Goal: Book appointment/travel/reservation

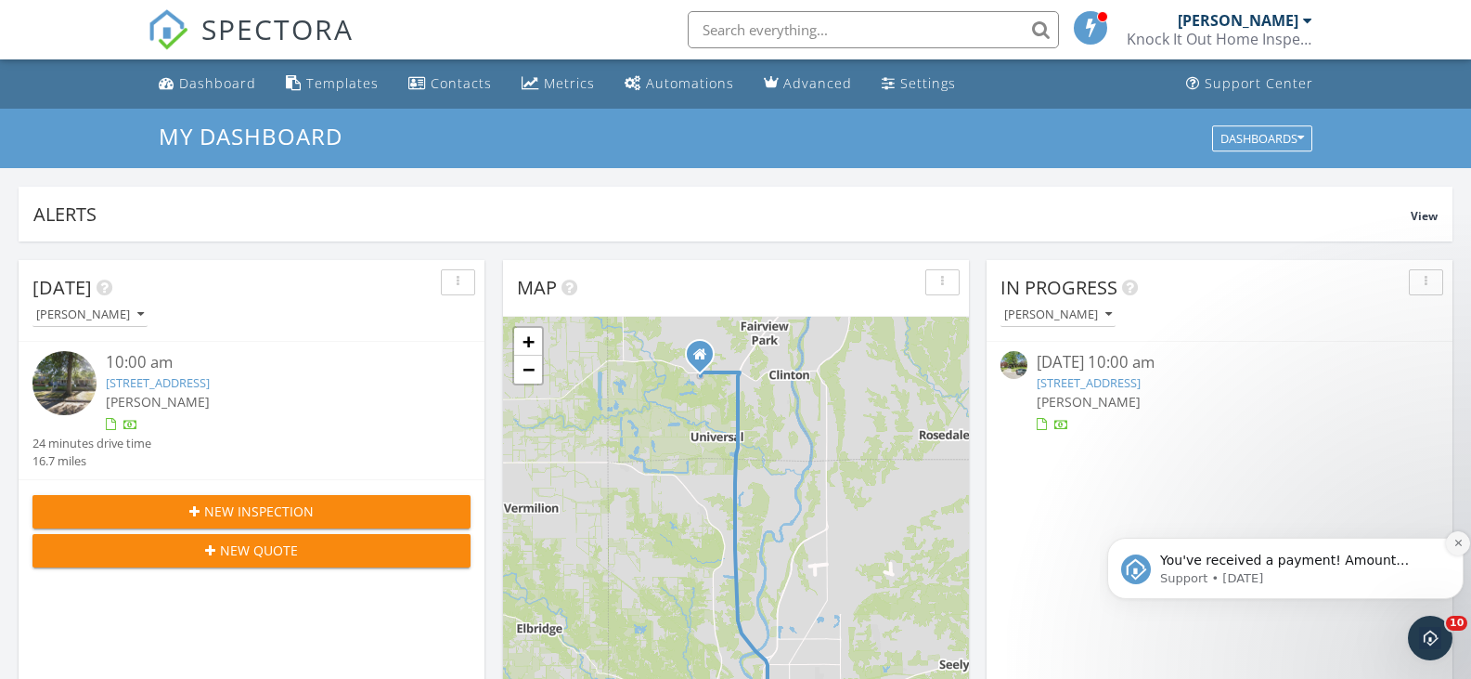
click at [1458, 539] on icon "Dismiss notification" at bounding box center [1459, 543] width 10 height 10
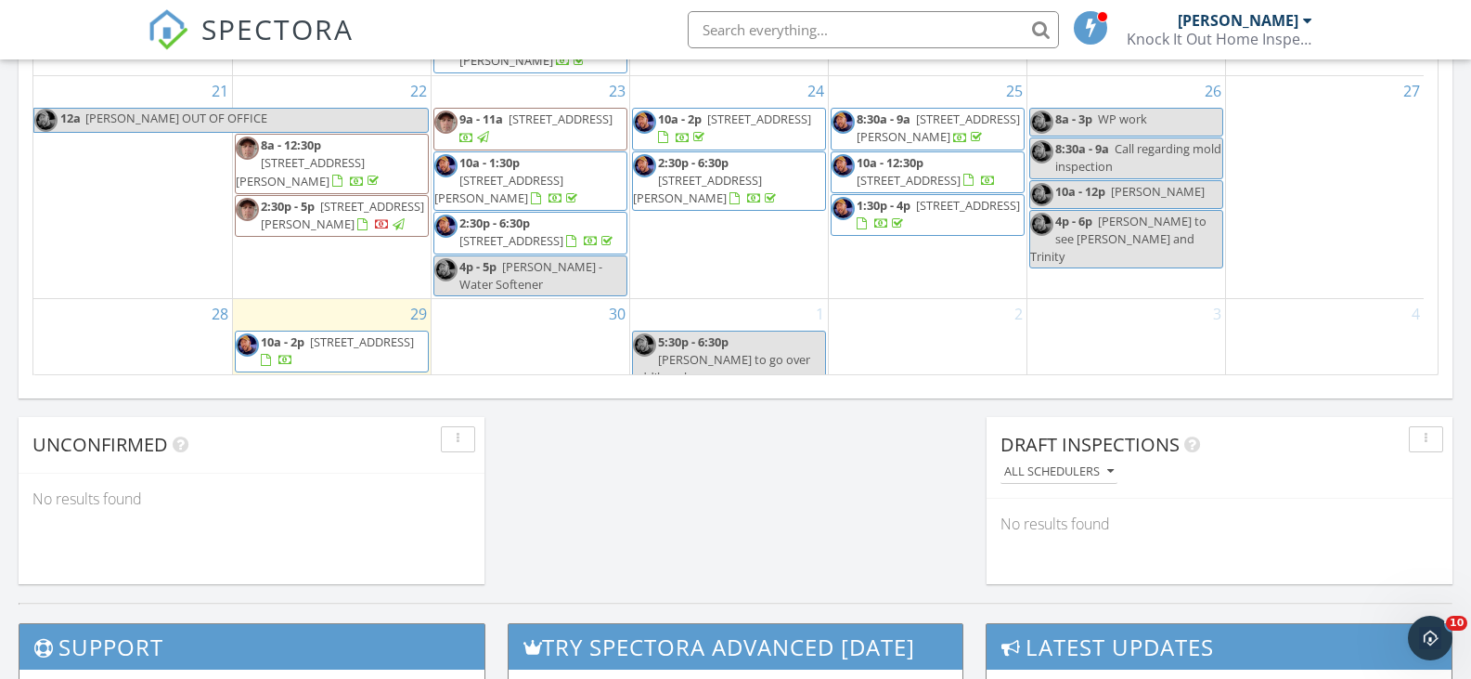
scroll to position [1300, 0]
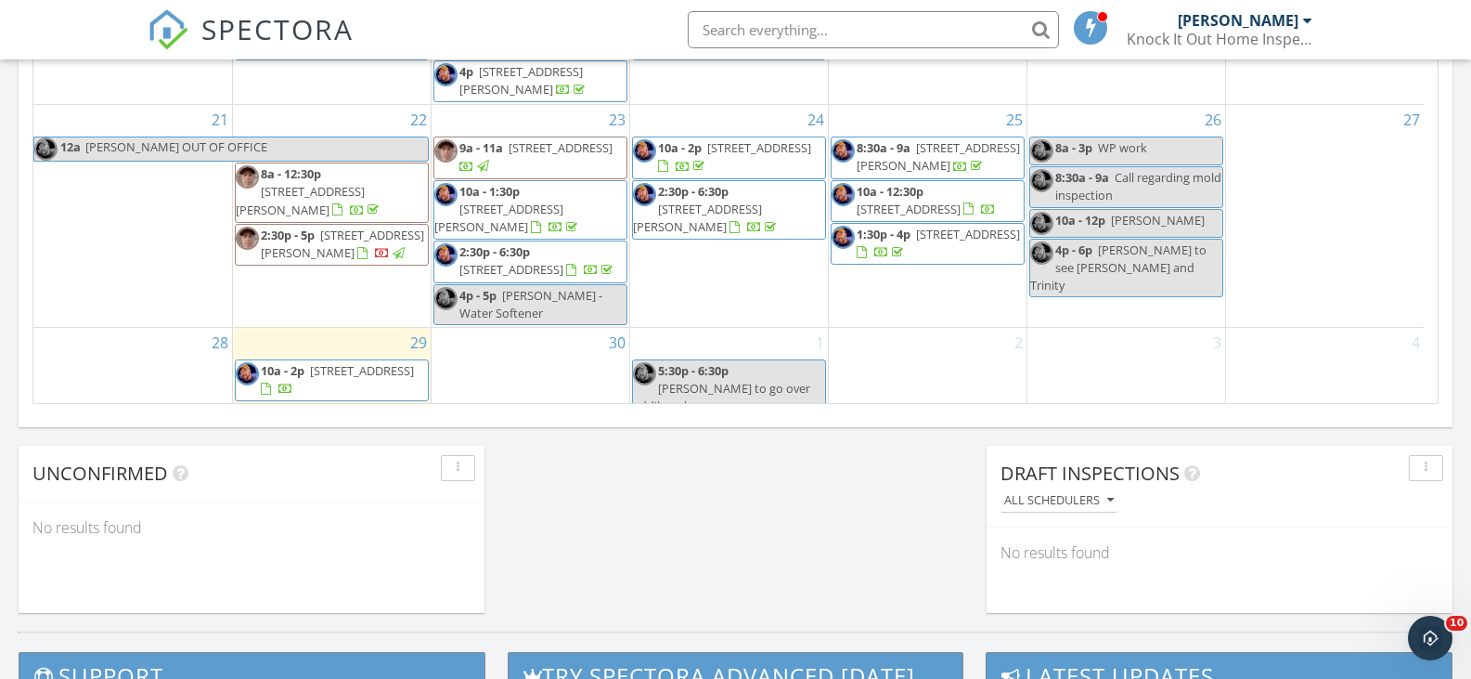
click at [525, 378] on div "30" at bounding box center [531, 374] width 198 height 93
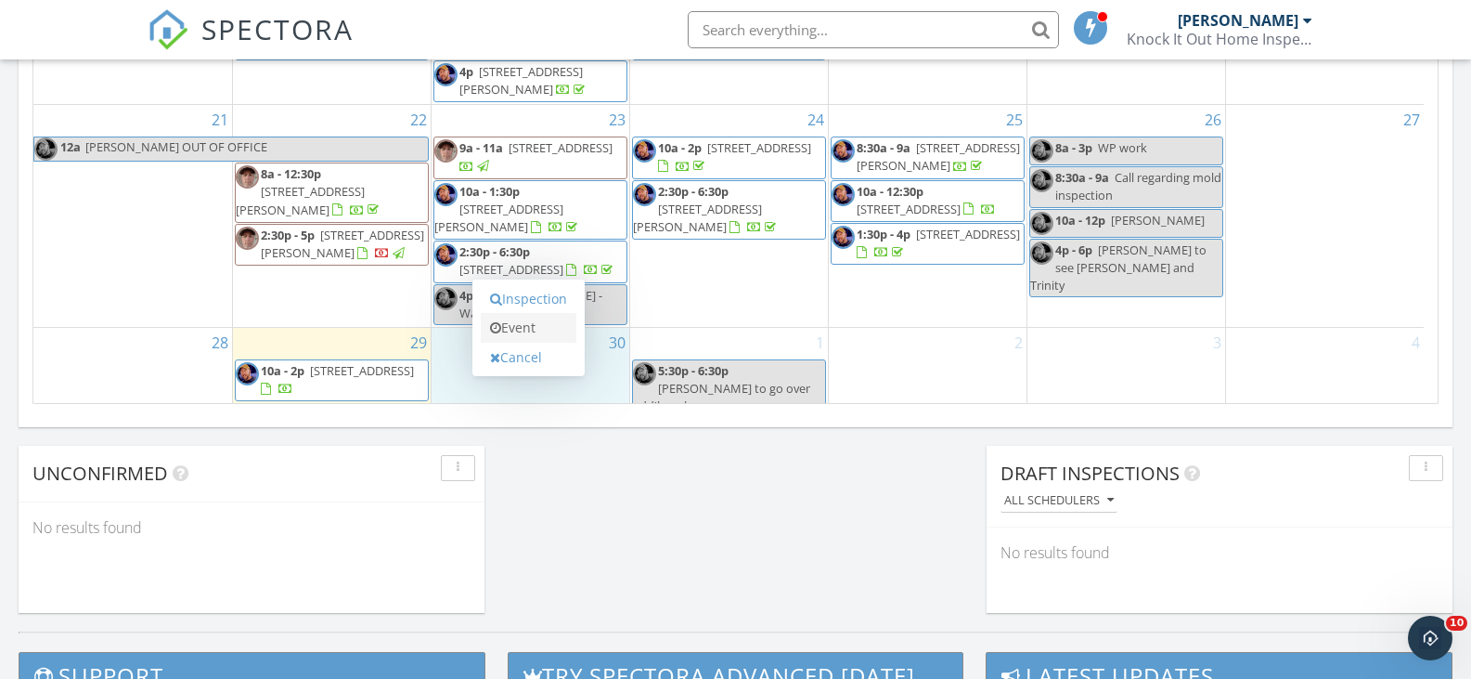
click at [517, 334] on link "Event" at bounding box center [529, 328] width 96 height 30
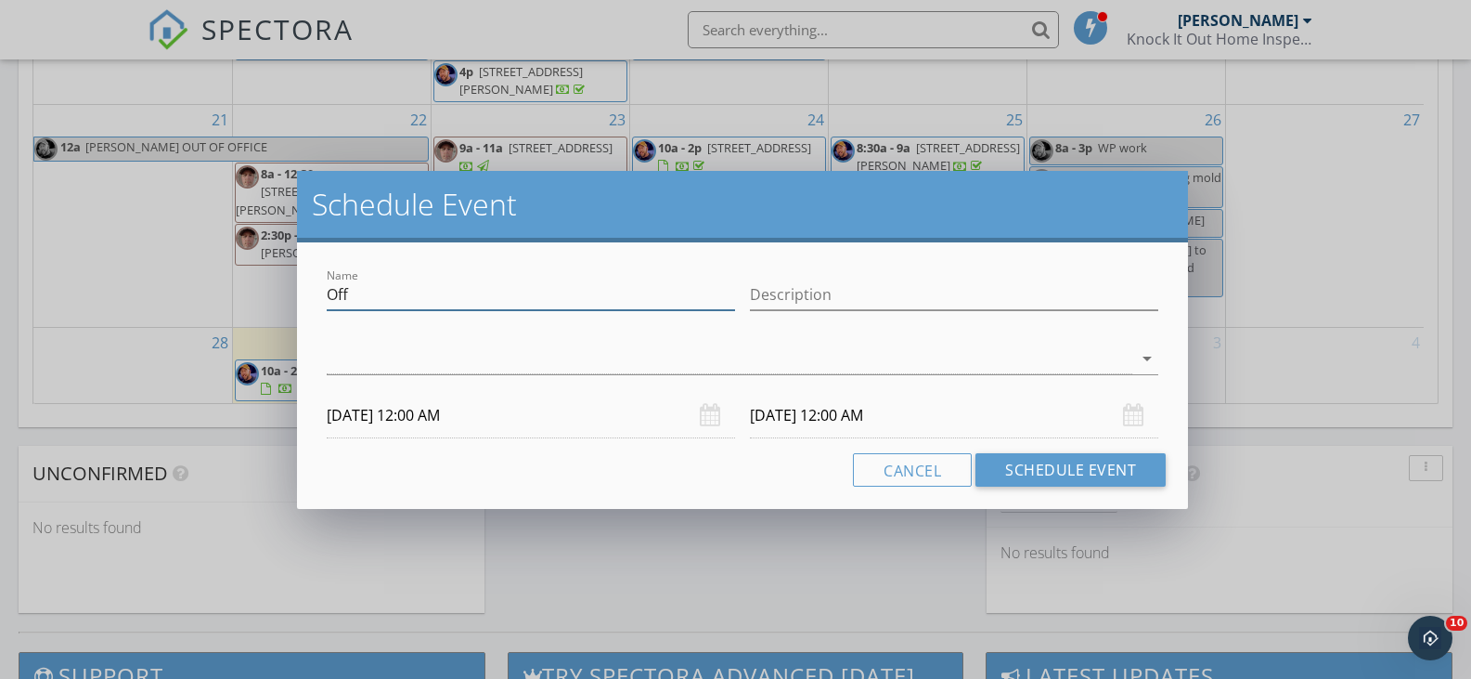
click at [353, 294] on input "Off" at bounding box center [531, 294] width 408 height 31
type input "O"
type input "10am"
click at [761, 292] on input "Description" at bounding box center [954, 294] width 408 height 31
type input "Reinspection"
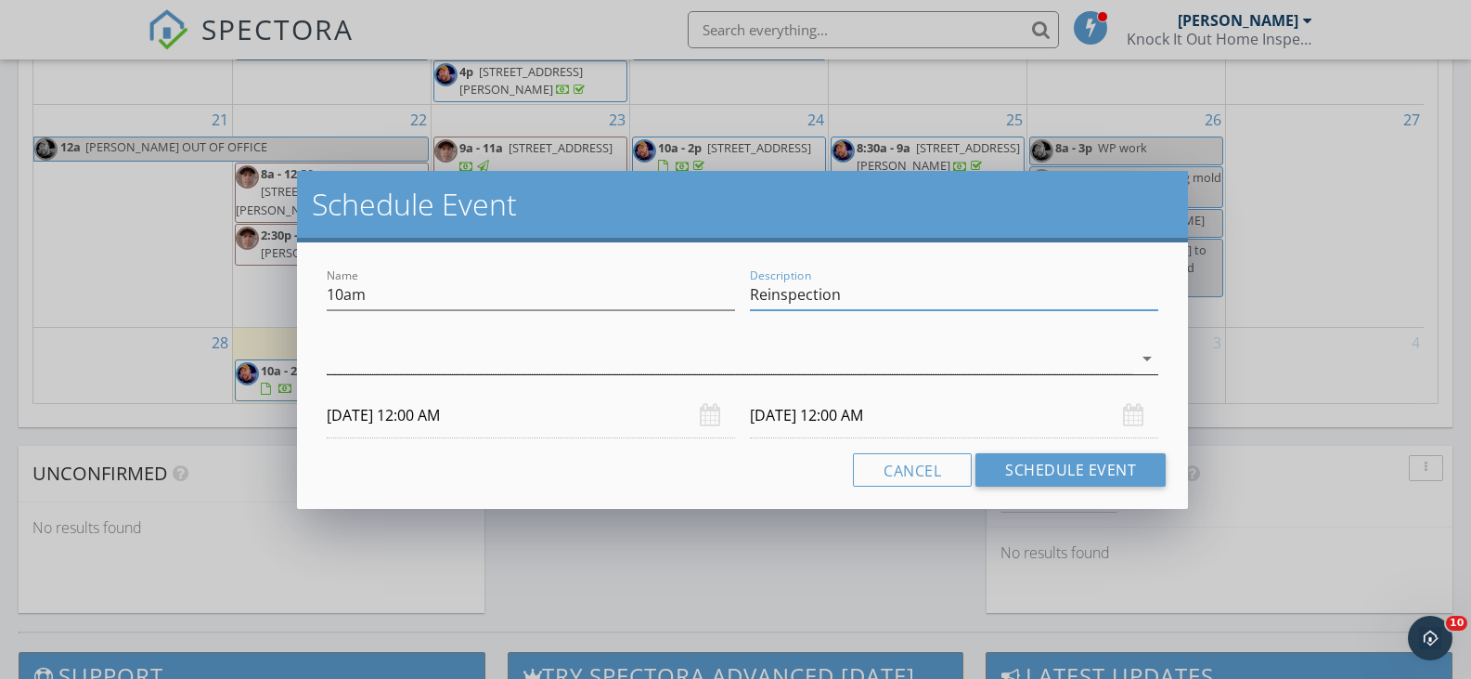
click at [679, 351] on div at bounding box center [730, 358] width 806 height 31
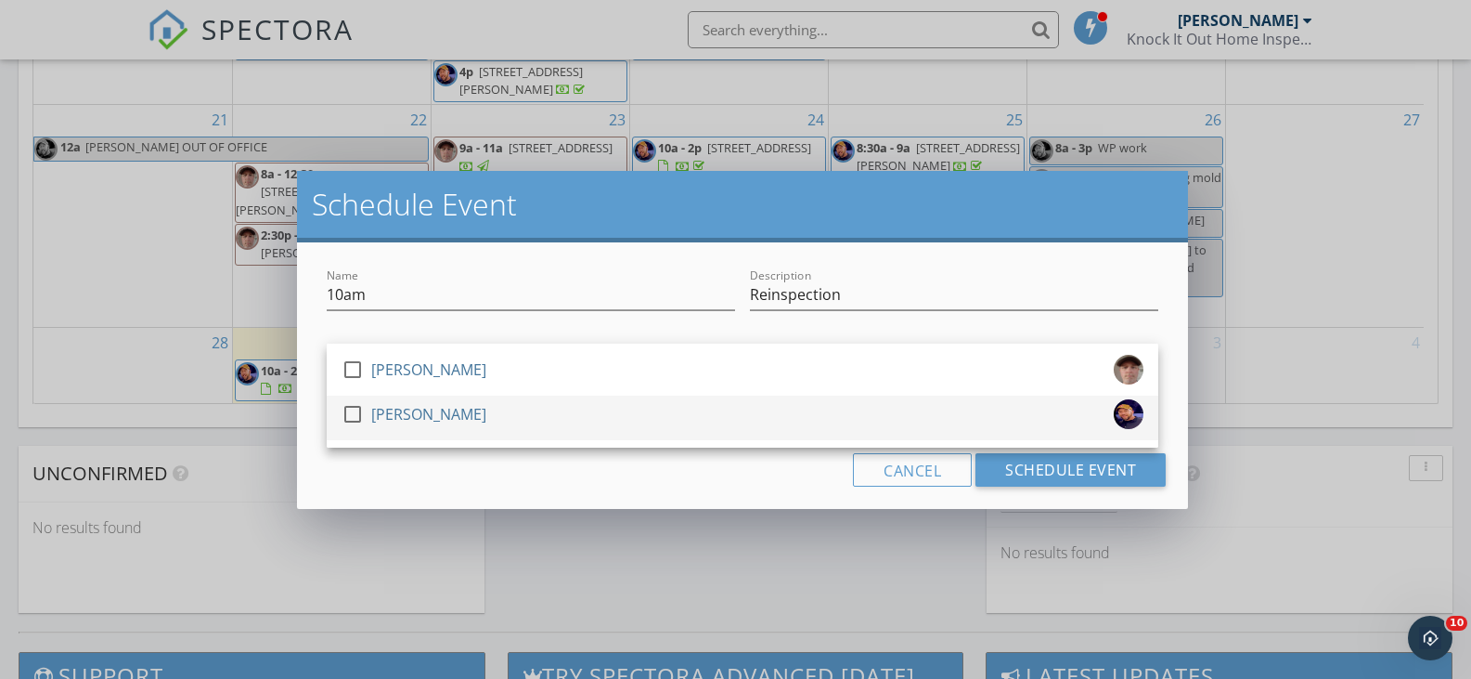
click at [351, 415] on div at bounding box center [353, 414] width 32 height 32
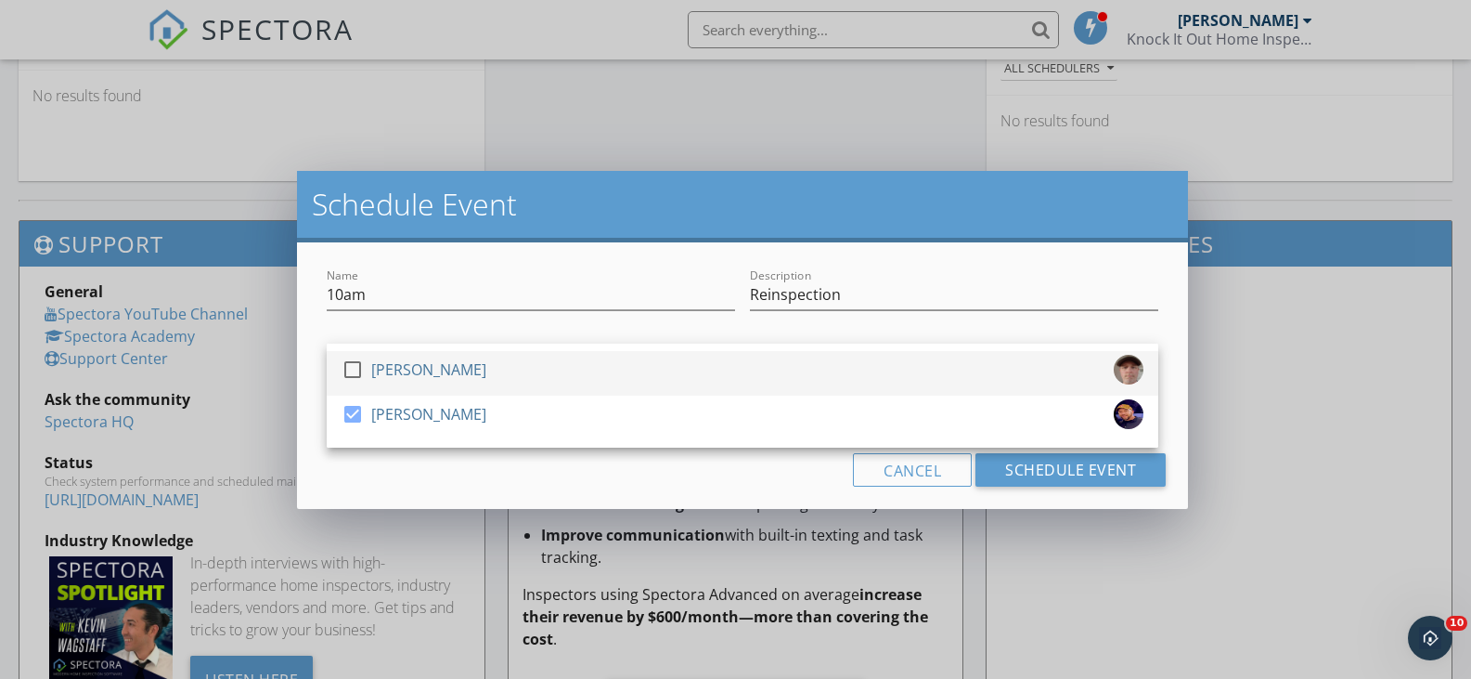
scroll to position [1764, 0]
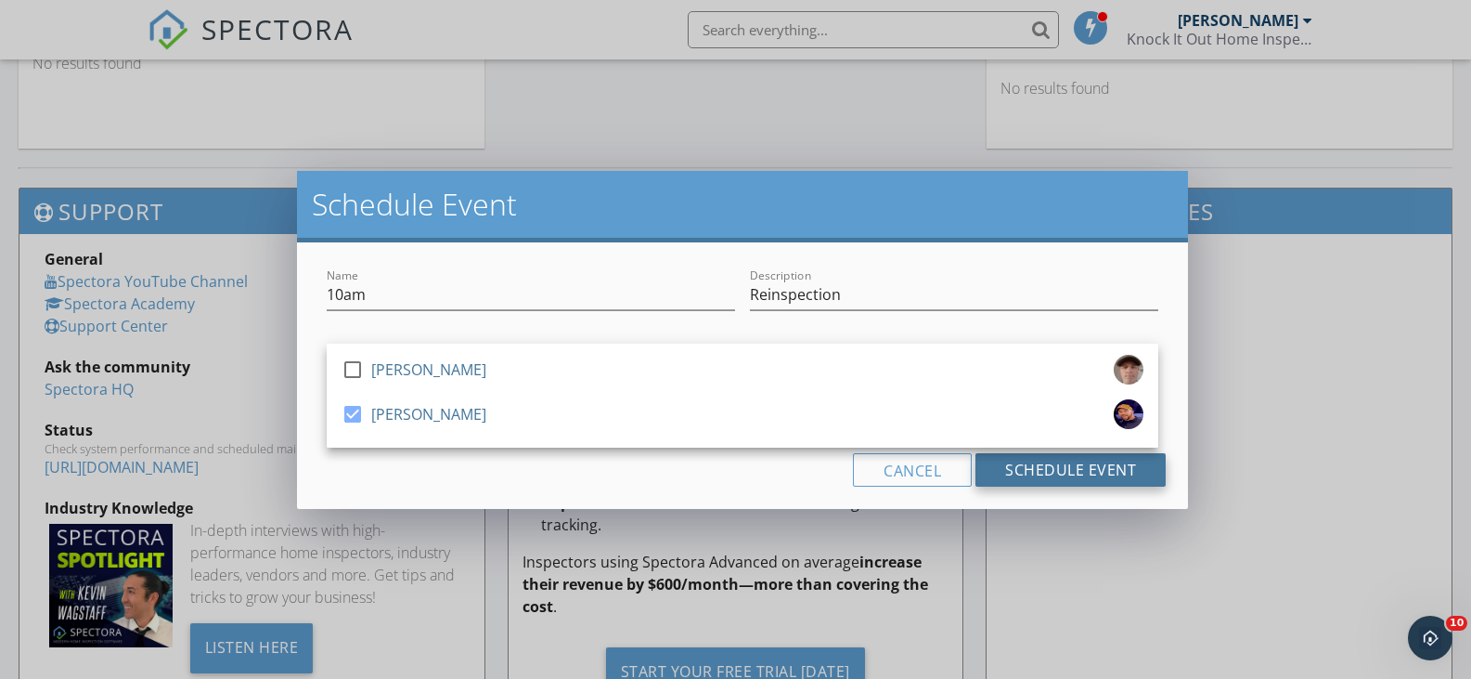
click at [1077, 472] on button "Schedule Event" at bounding box center [1071, 469] width 190 height 33
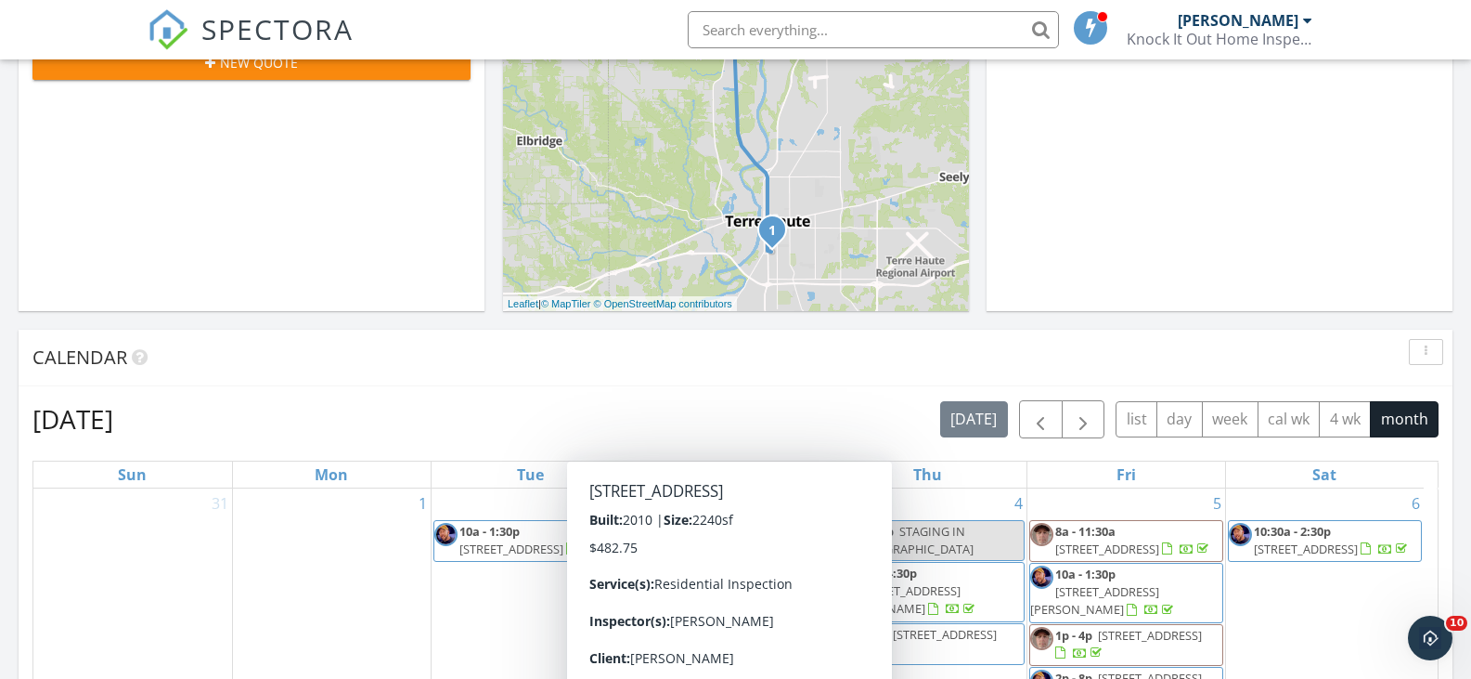
scroll to position [0, 0]
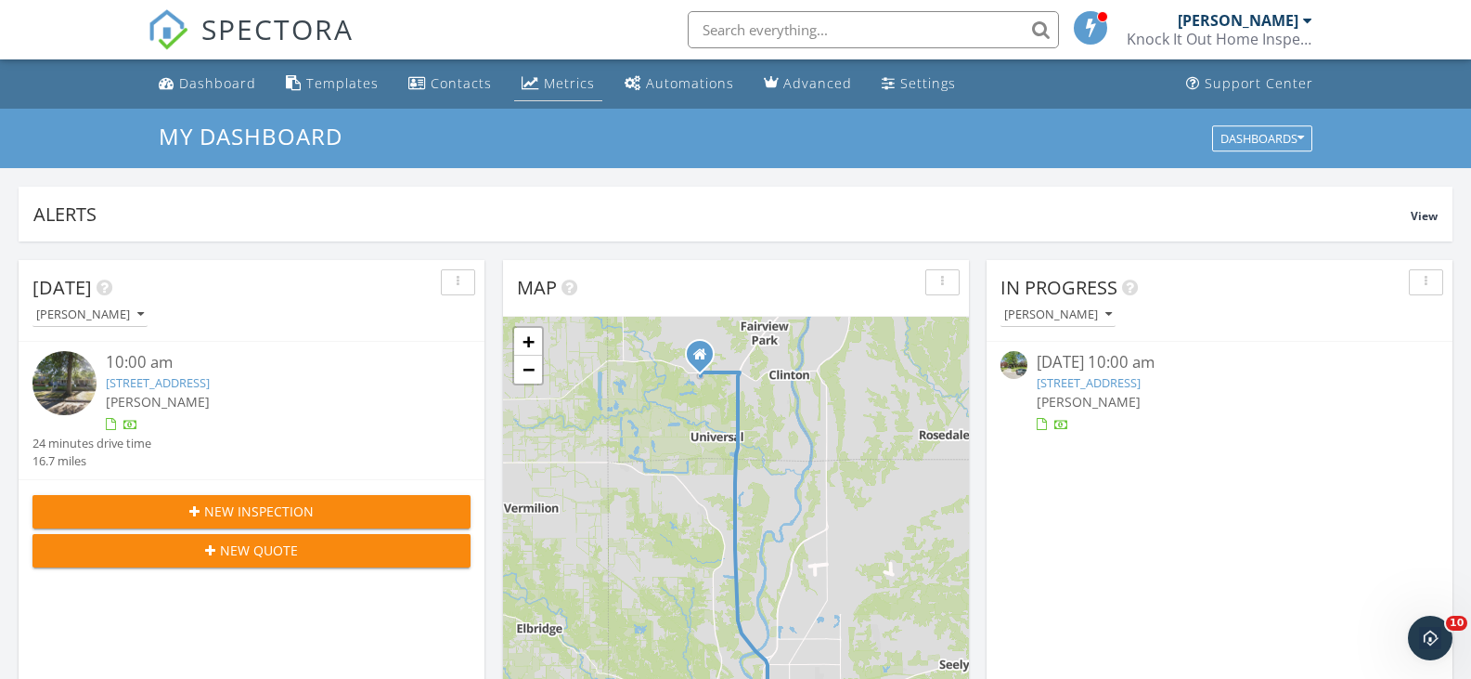
click at [577, 84] on div "Metrics" at bounding box center [569, 83] width 51 height 18
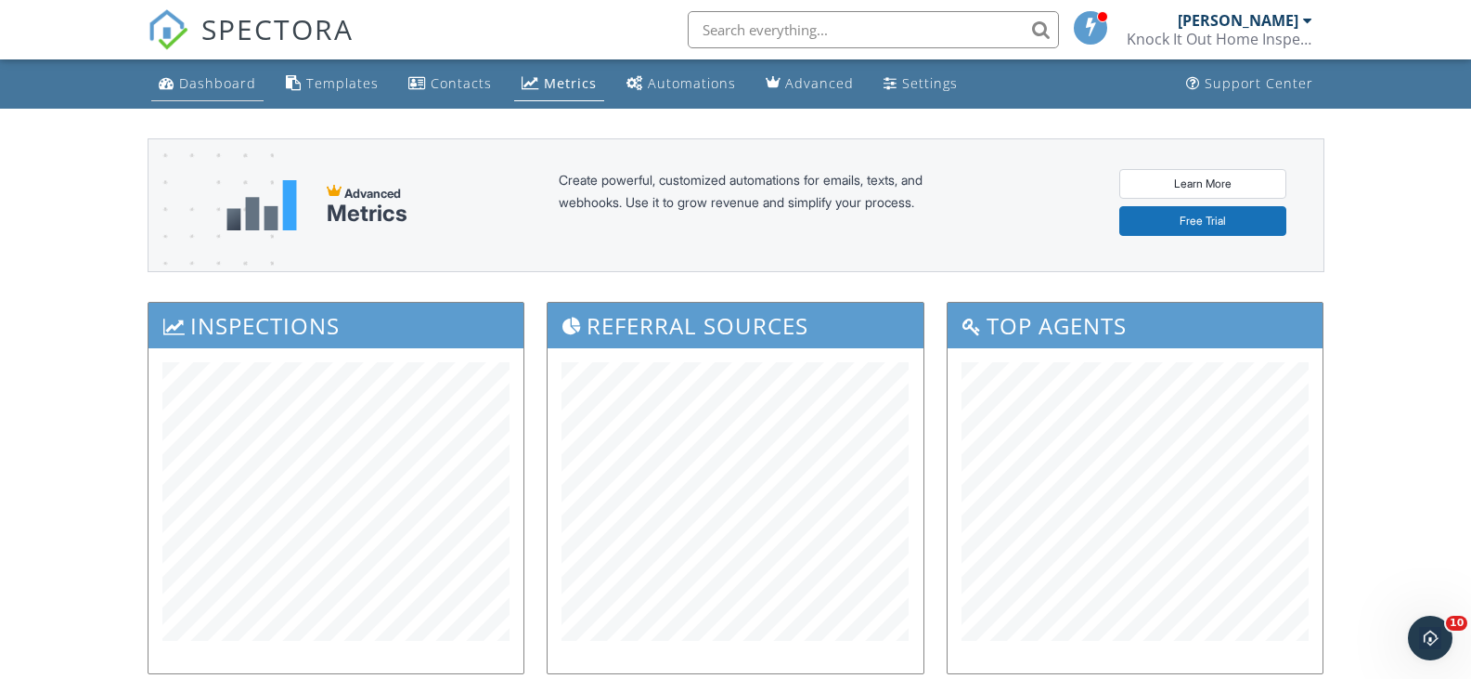
click at [233, 76] on div "Dashboard" at bounding box center [217, 83] width 77 height 18
